Goal: Information Seeking & Learning: Learn about a topic

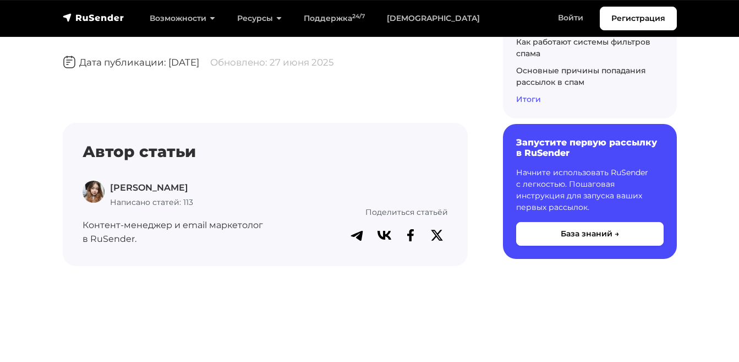
scroll to position [6867, 0]
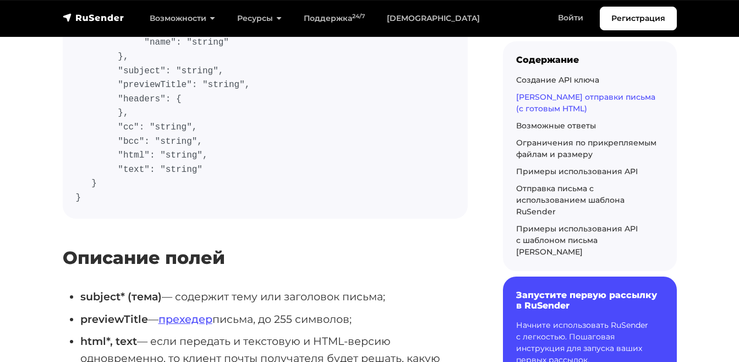
scroll to position [713, 0]
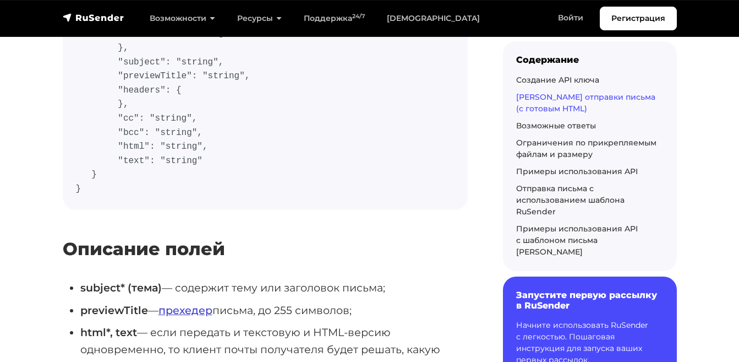
click at [172, 303] on link "прехедер" at bounding box center [186, 309] width 54 height 13
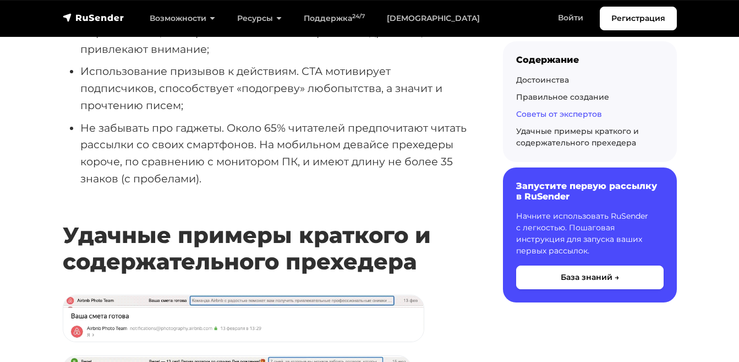
scroll to position [1041, 0]
